Goal: Information Seeking & Learning: Check status

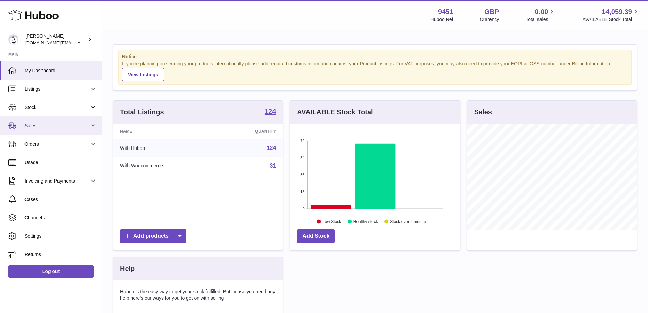
scroll to position [106, 170]
click at [35, 124] on span "Sales" at bounding box center [56, 125] width 65 height 6
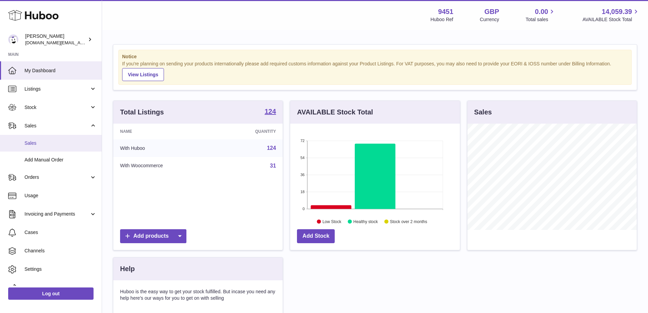
click at [36, 141] on span "Sales" at bounding box center [60, 143] width 72 height 6
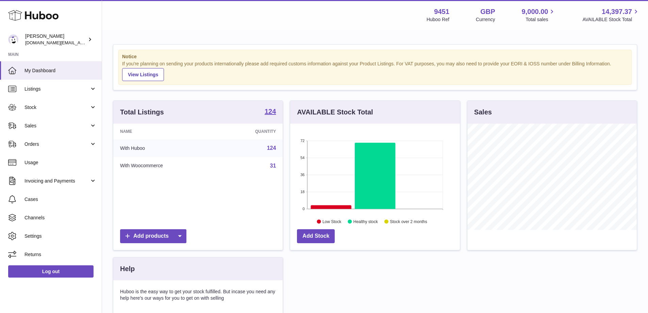
scroll to position [106, 170]
click at [44, 124] on span "Sales" at bounding box center [56, 125] width 65 height 6
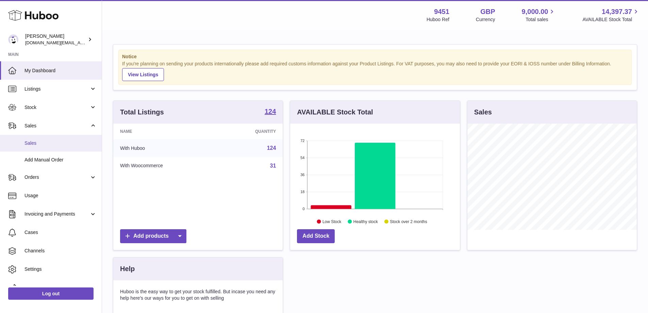
click at [51, 139] on link "Sales" at bounding box center [51, 143] width 102 height 17
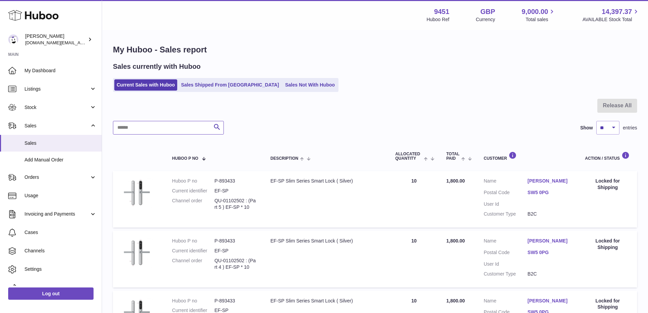
click at [171, 129] on input "text" at bounding box center [168, 128] width 111 height 14
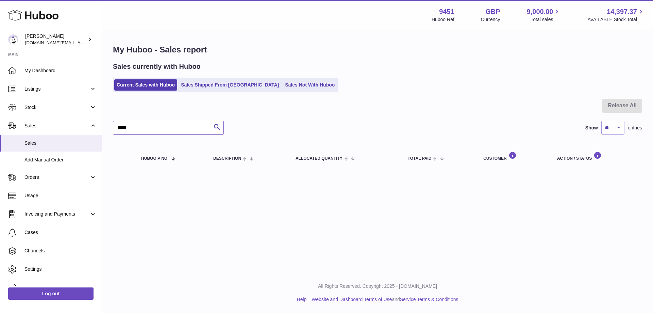
type input "*****"
